Goal: Task Accomplishment & Management: Use online tool/utility

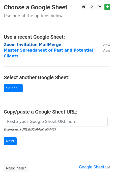
click at [30, 44] on strong "Zoom Invitation MailMerge" at bounding box center [33, 44] width 58 height 5
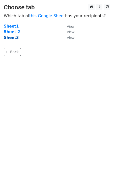
click at [10, 38] on strong "Sheet3" at bounding box center [11, 37] width 15 height 5
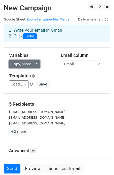
click at [31, 65] on link "Copy/paste..." at bounding box center [24, 64] width 31 height 8
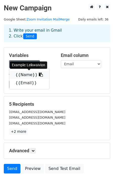
click at [25, 74] on link "{{Name}}" at bounding box center [29, 75] width 40 height 8
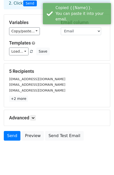
scroll to position [41, 0]
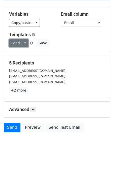
click at [25, 43] on link "Load..." at bounding box center [18, 43] width 19 height 8
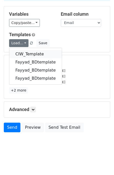
click at [32, 53] on link "CIW_Template" at bounding box center [35, 54] width 53 height 8
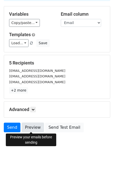
click at [29, 125] on link "Preview" at bounding box center [33, 128] width 22 height 10
